Goal: Task Accomplishment & Management: Complete application form

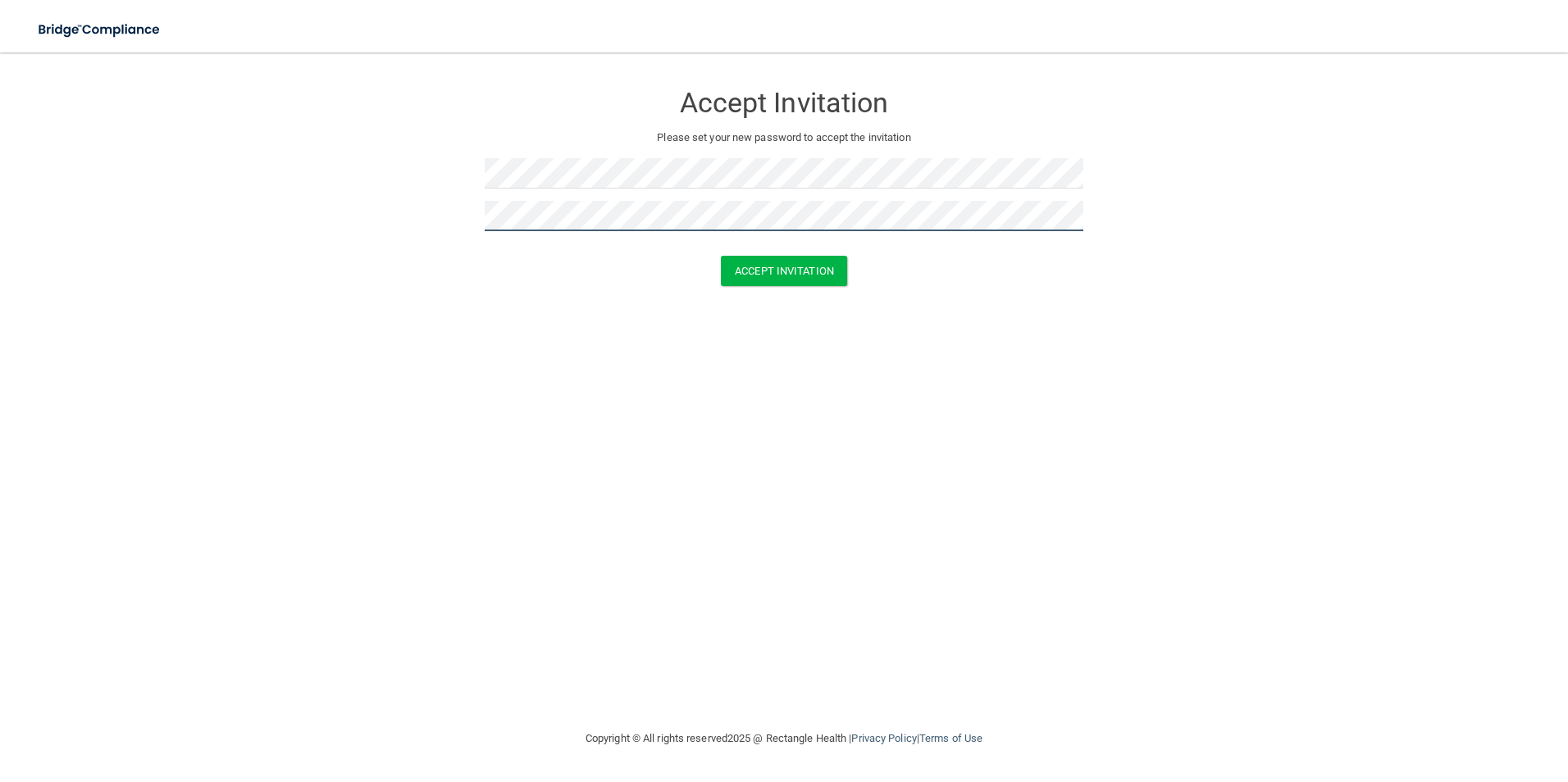
click at [721, 256] on button "Accept Invitation" at bounding box center [783, 271] width 126 height 30
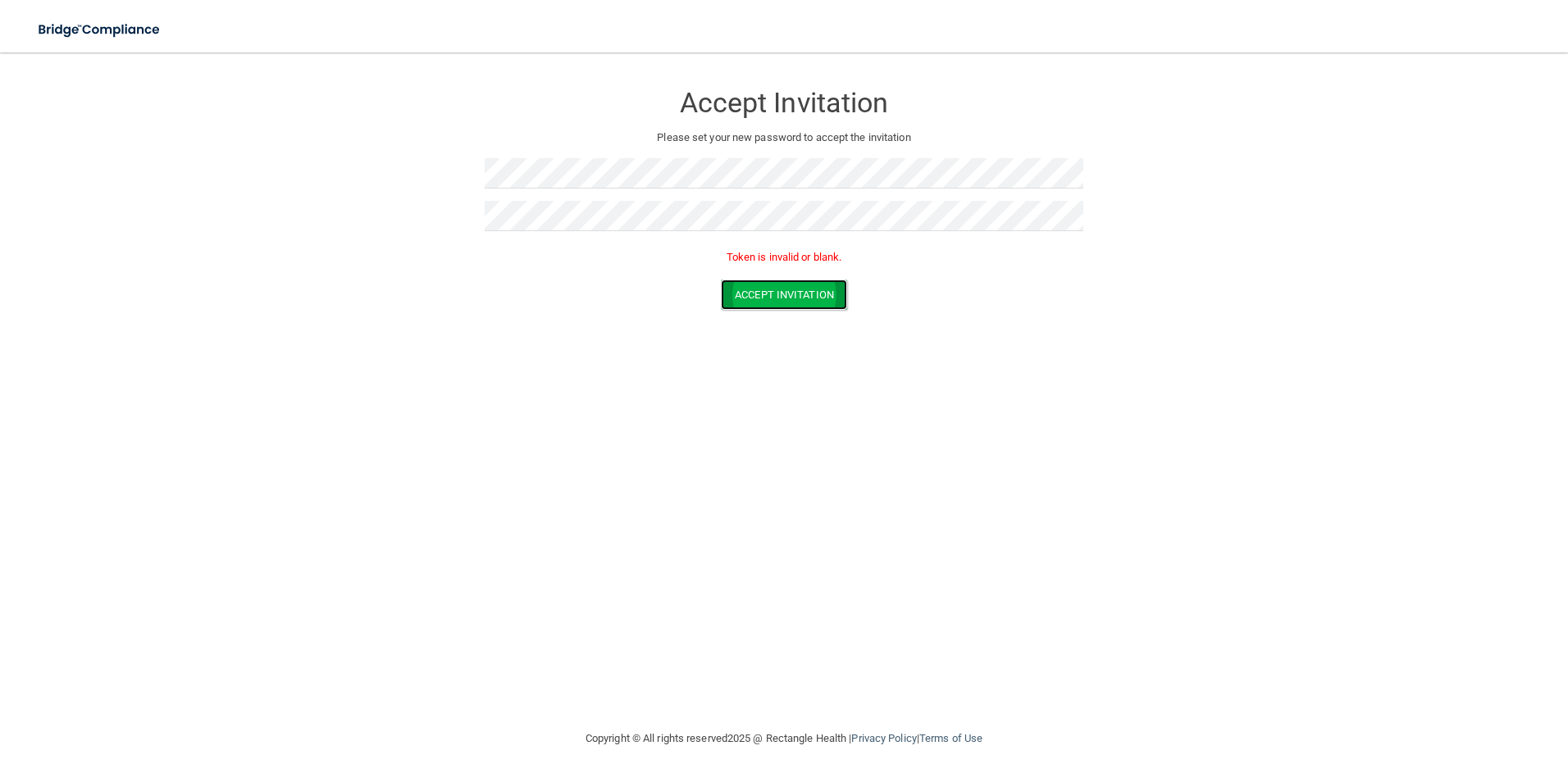
click at [799, 297] on button "Accept Invitation" at bounding box center [783, 295] width 126 height 30
click at [431, 174] on form "Accept Invitation Please set your new password to accept the invitation Token i…" at bounding box center [784, 199] width 1503 height 261
click at [721, 279] on button "Accept Invitation" at bounding box center [783, 295] width 126 height 30
click at [771, 304] on button "Accept Invitation" at bounding box center [783, 295] width 126 height 30
click at [621, 472] on div "Accept Invitation Please set your new password to accept the invitation Token i…" at bounding box center [784, 390] width 1503 height 644
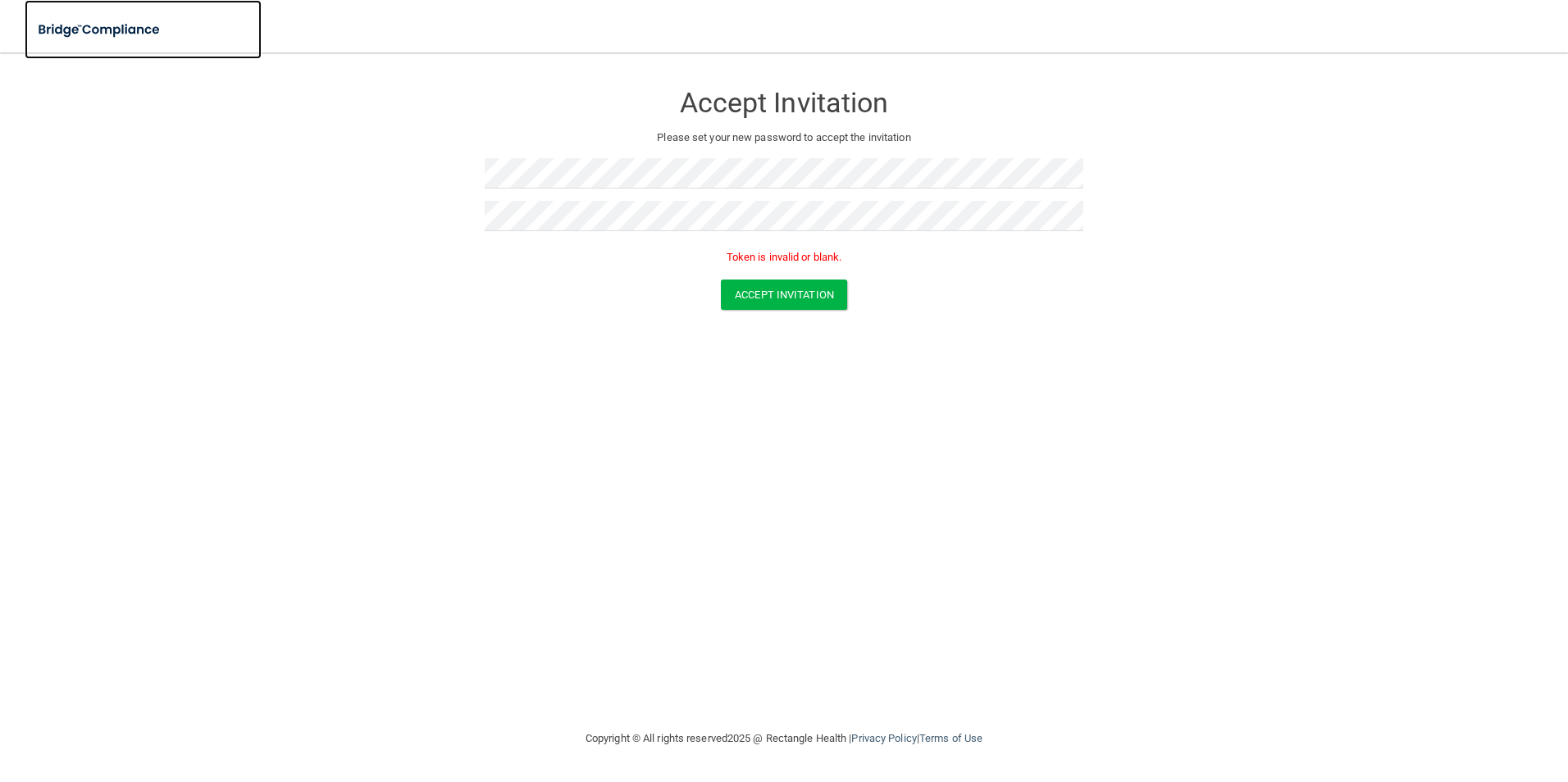
click at [57, 43] on img at bounding box center [100, 30] width 151 height 34
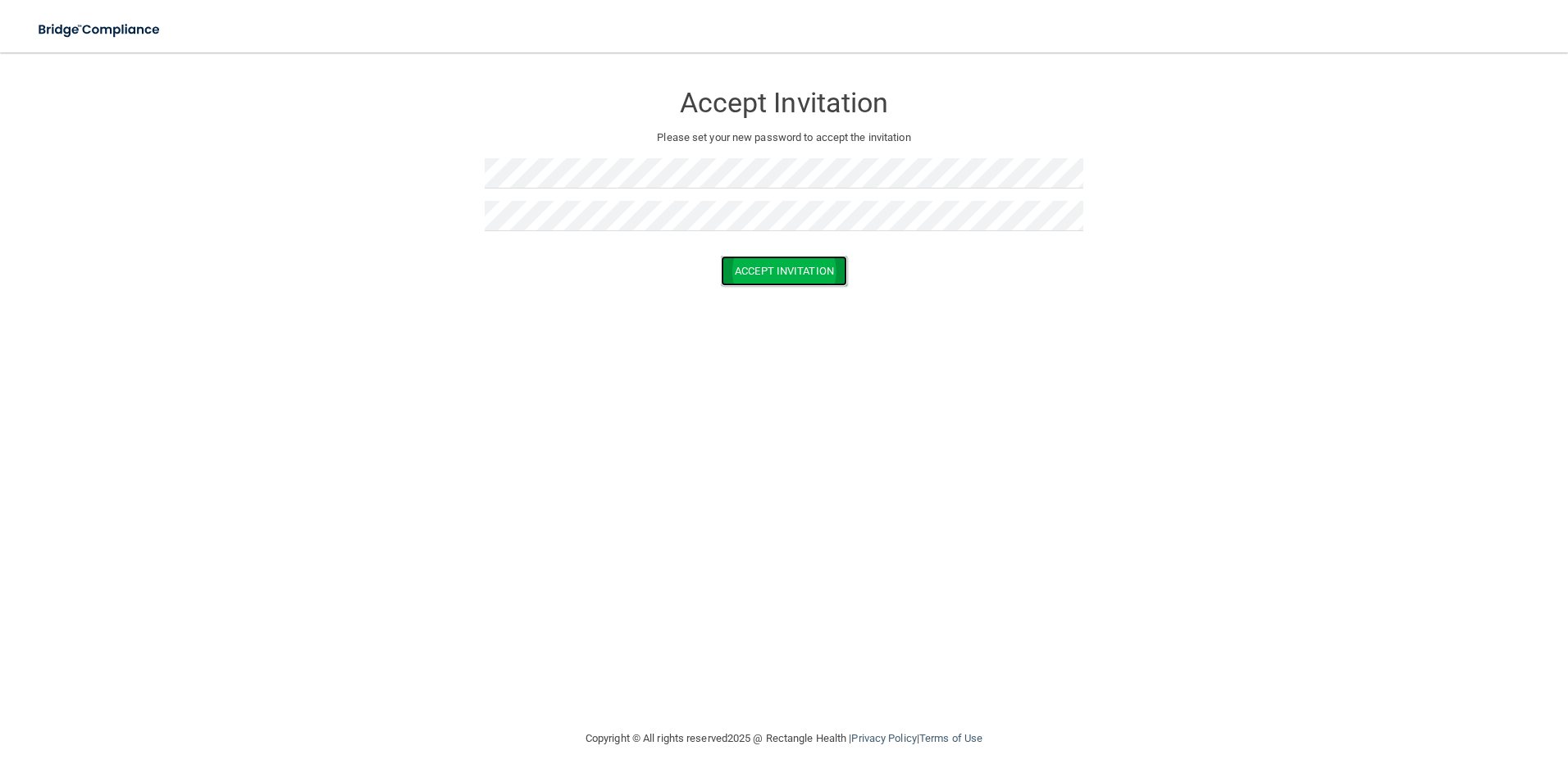
click at [778, 276] on button "Accept Invitation" at bounding box center [783, 271] width 126 height 30
